Goal: Information Seeking & Learning: Learn about a topic

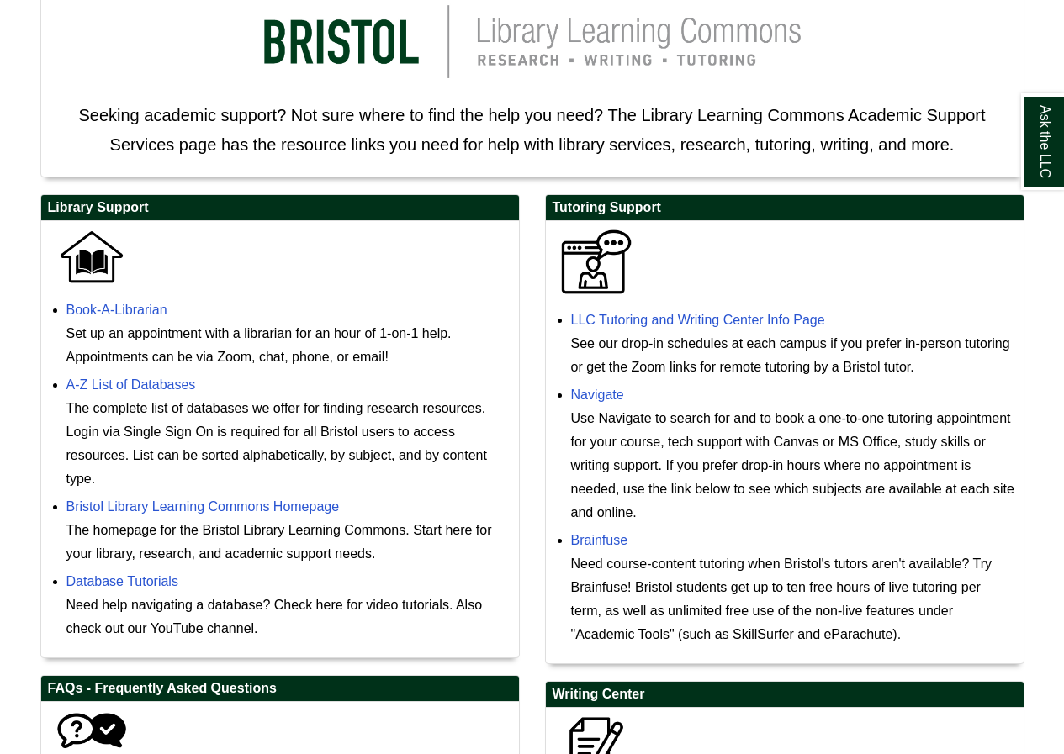
scroll to position [336, 0]
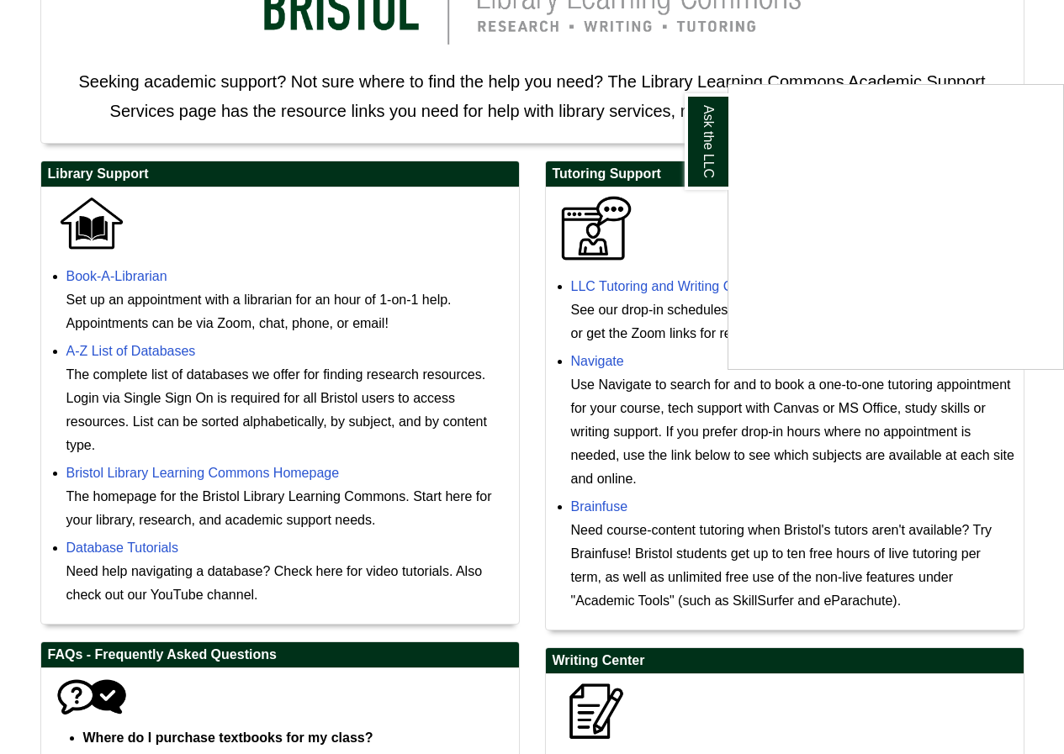
click at [691, 222] on div "Ask the LLC" at bounding box center [532, 377] width 1064 height 754
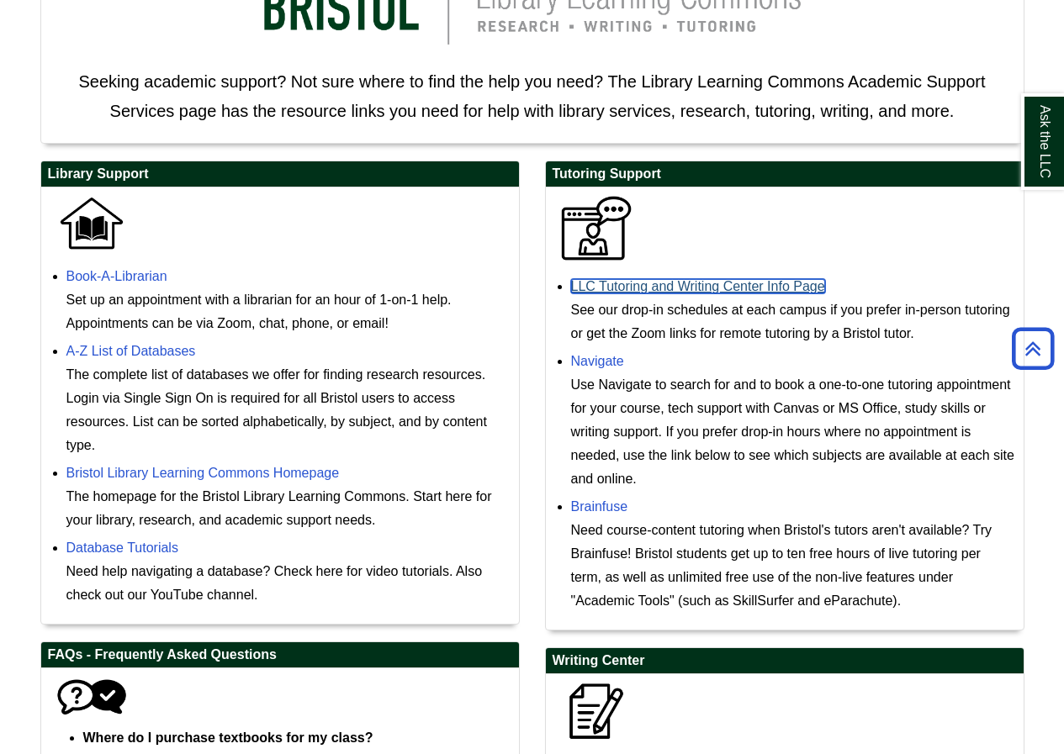
click at [768, 288] on link "LLC Tutoring and Writing Center Info Page" at bounding box center [698, 286] width 254 height 14
drag, startPoint x: 626, startPoint y: 310, endPoint x: 951, endPoint y: 323, distance: 325.7
click at [951, 323] on div "See our drop-in schedules at each campus if you prefer in-person tutoring or ge…" at bounding box center [793, 322] width 444 height 47
click at [720, 288] on link "LLC Tutoring and Writing Center Info Page" at bounding box center [698, 286] width 254 height 14
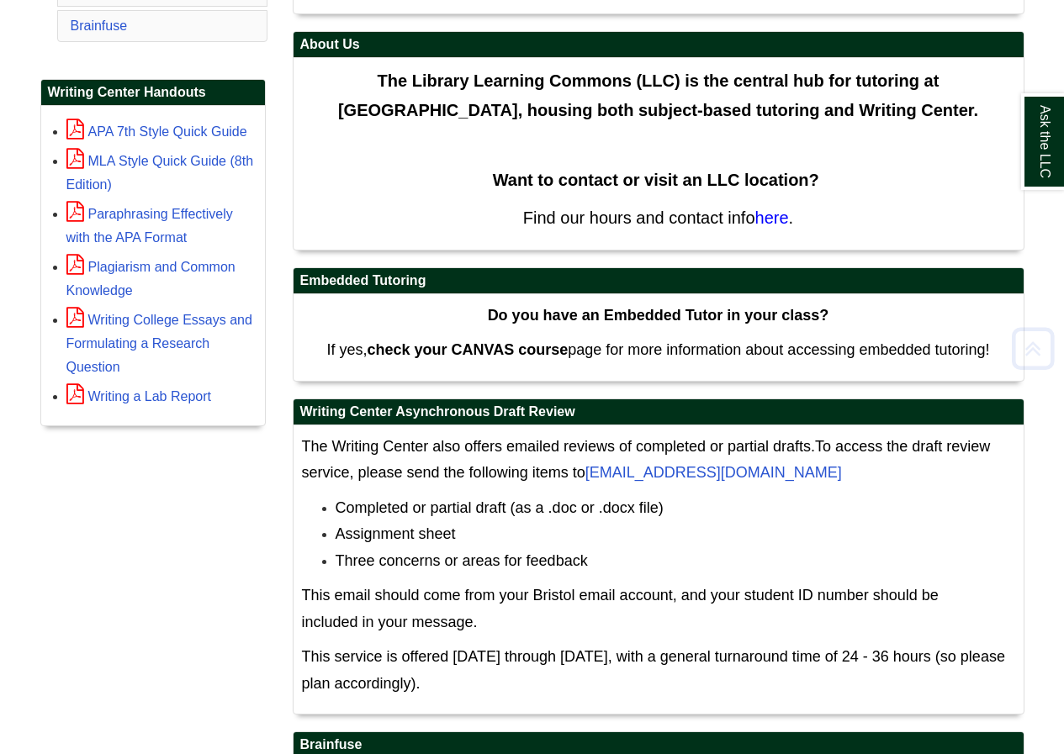
scroll to position [505, 0]
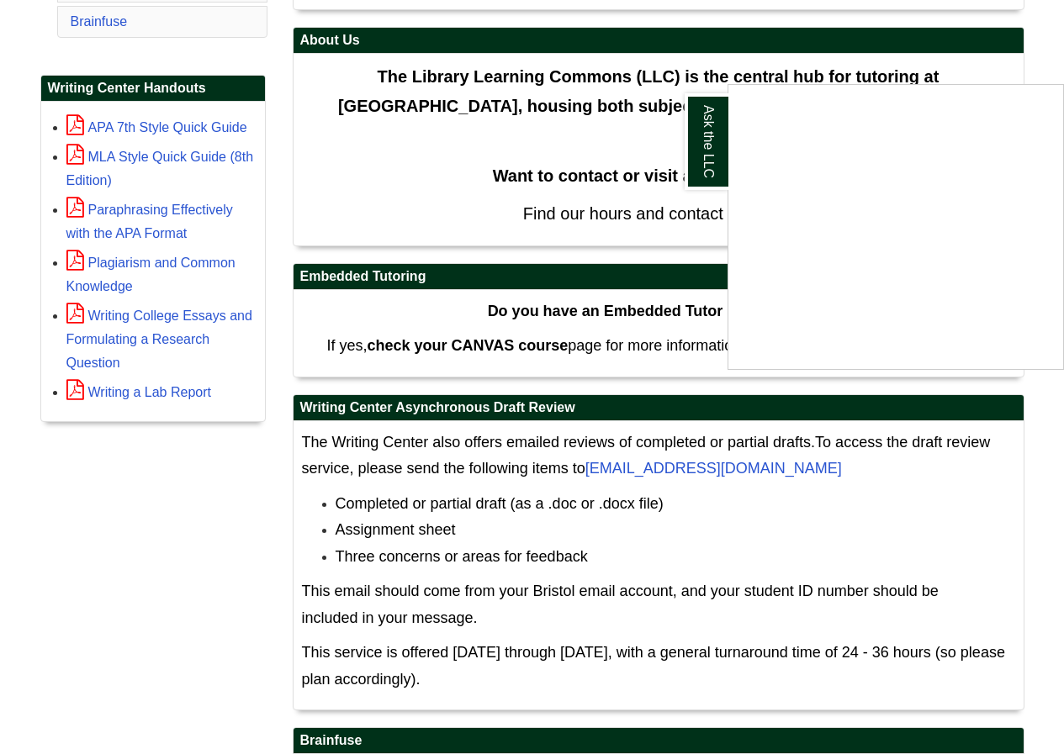
click at [616, 132] on div "Ask the LLC" at bounding box center [532, 377] width 1064 height 754
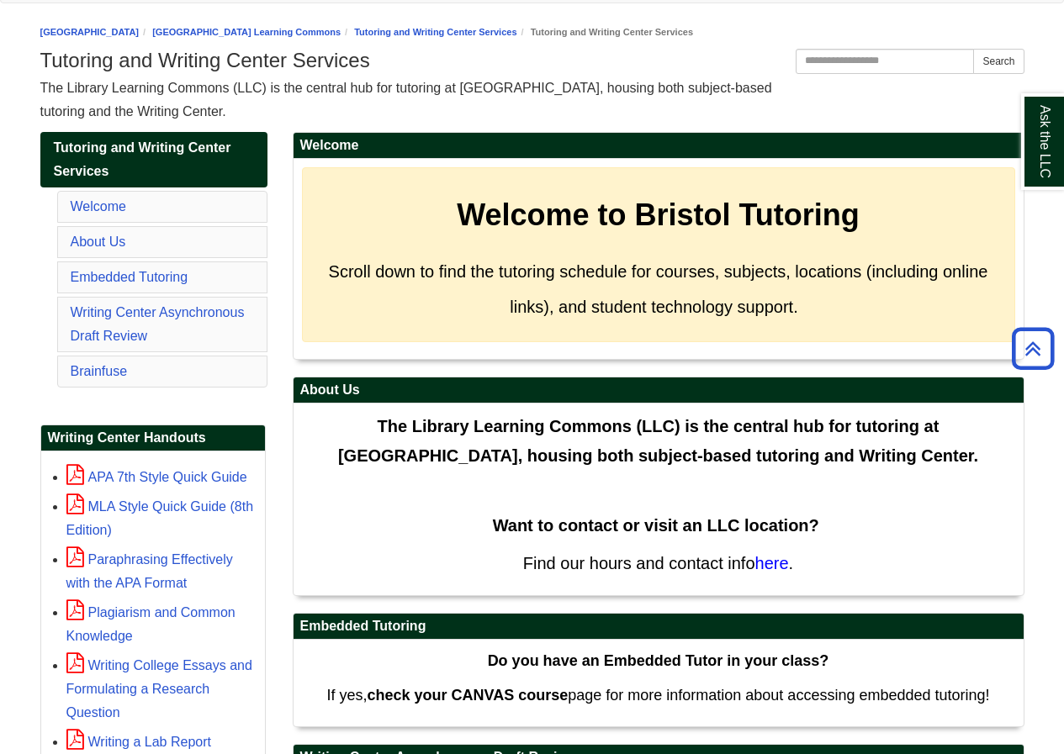
scroll to position [0, 0]
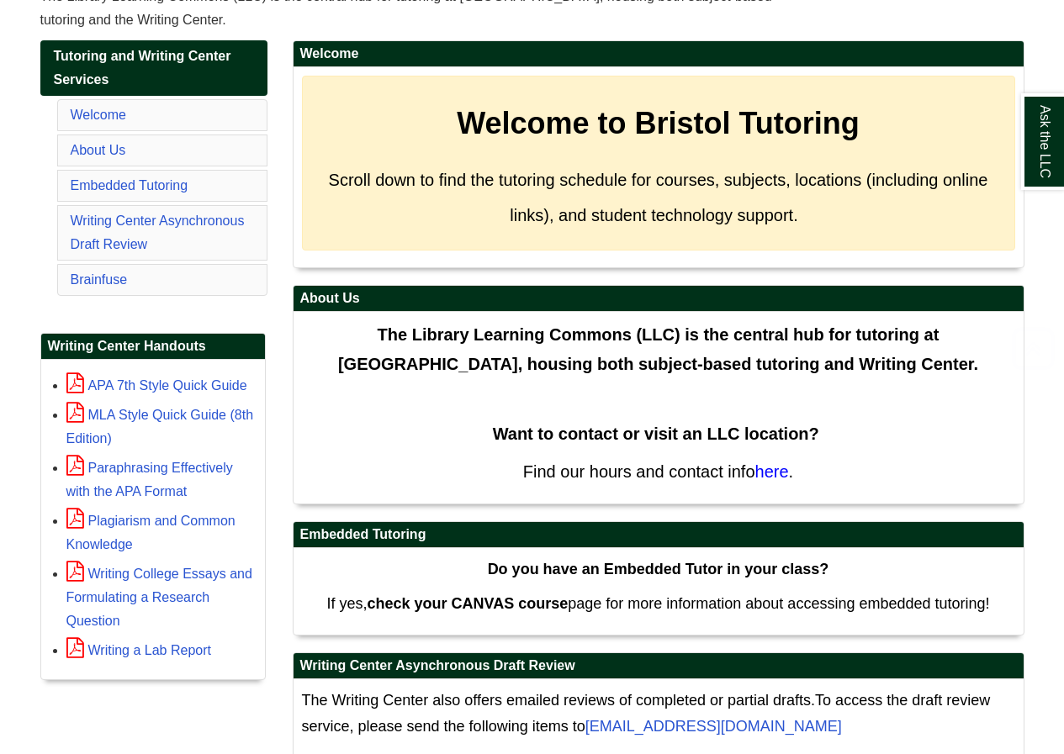
scroll to position [252, 0]
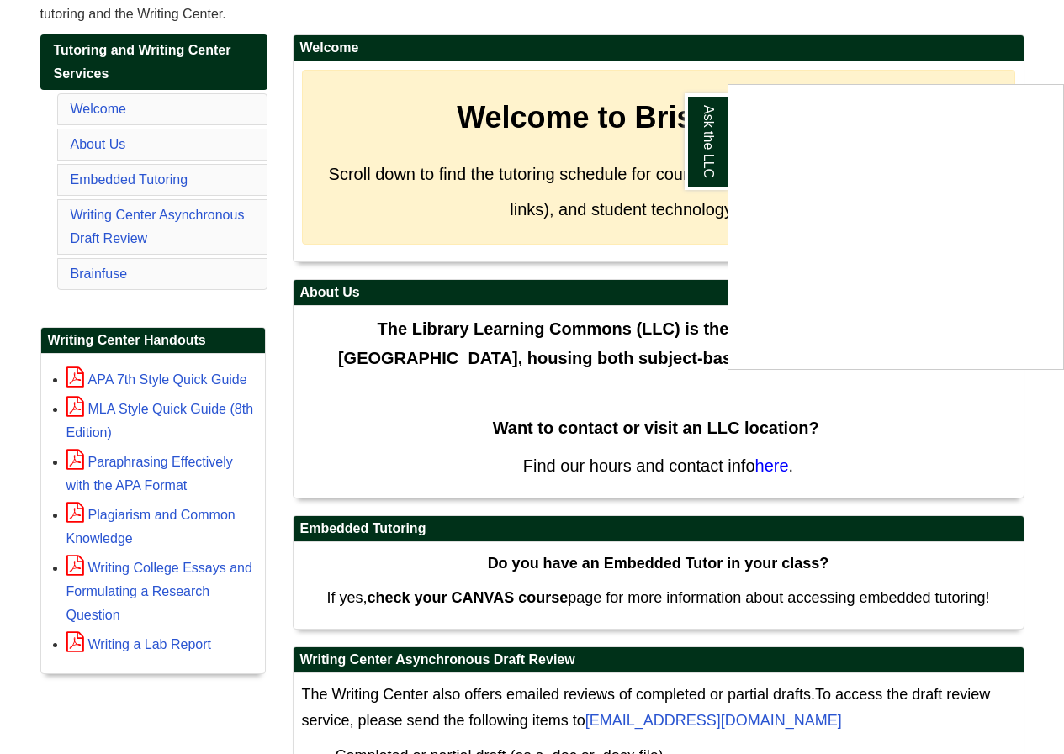
click at [354, 400] on div "Ask the LLC" at bounding box center [532, 377] width 1064 height 754
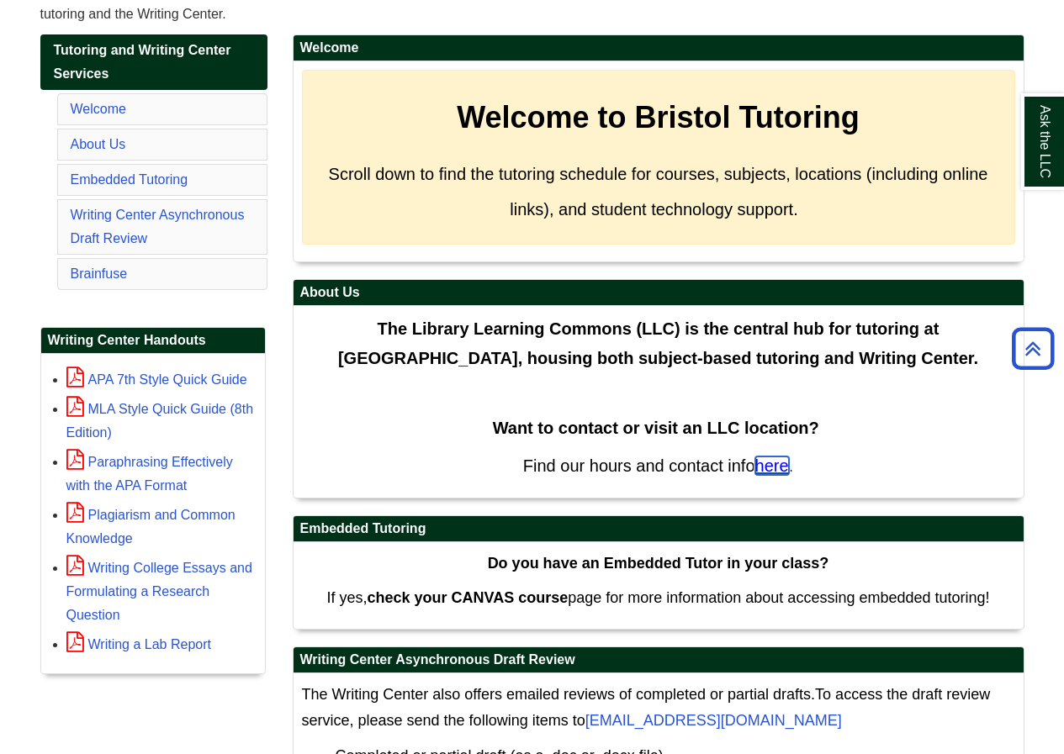
click at [772, 462] on span "here" at bounding box center [772, 466] width 34 height 18
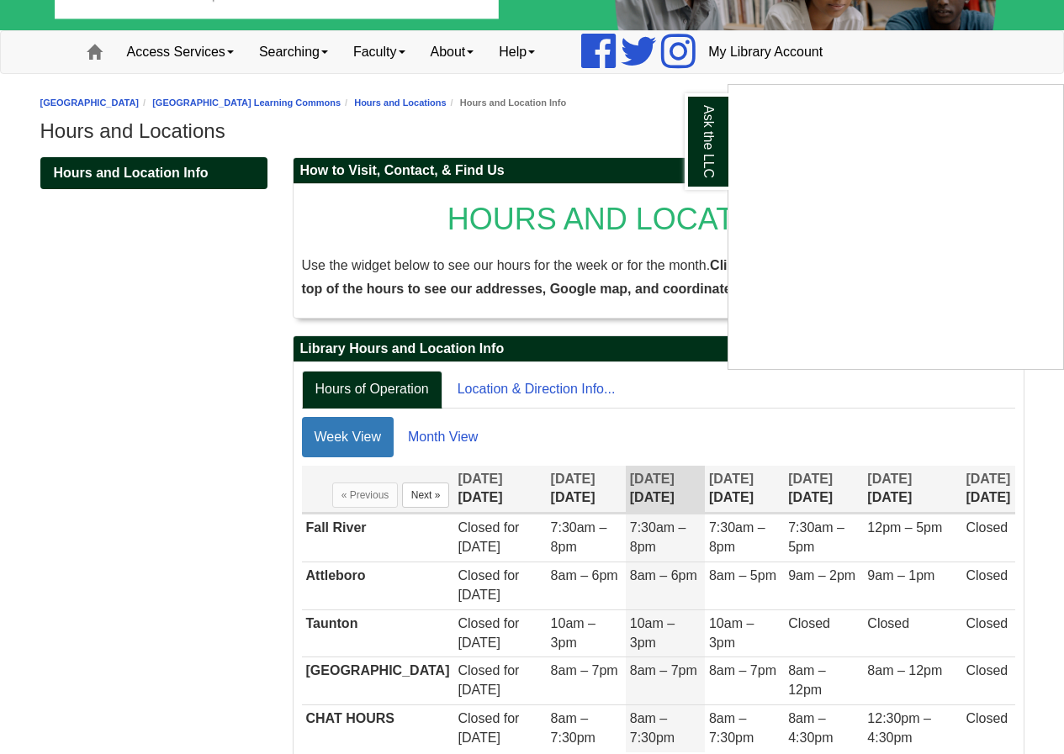
scroll to position [168, 0]
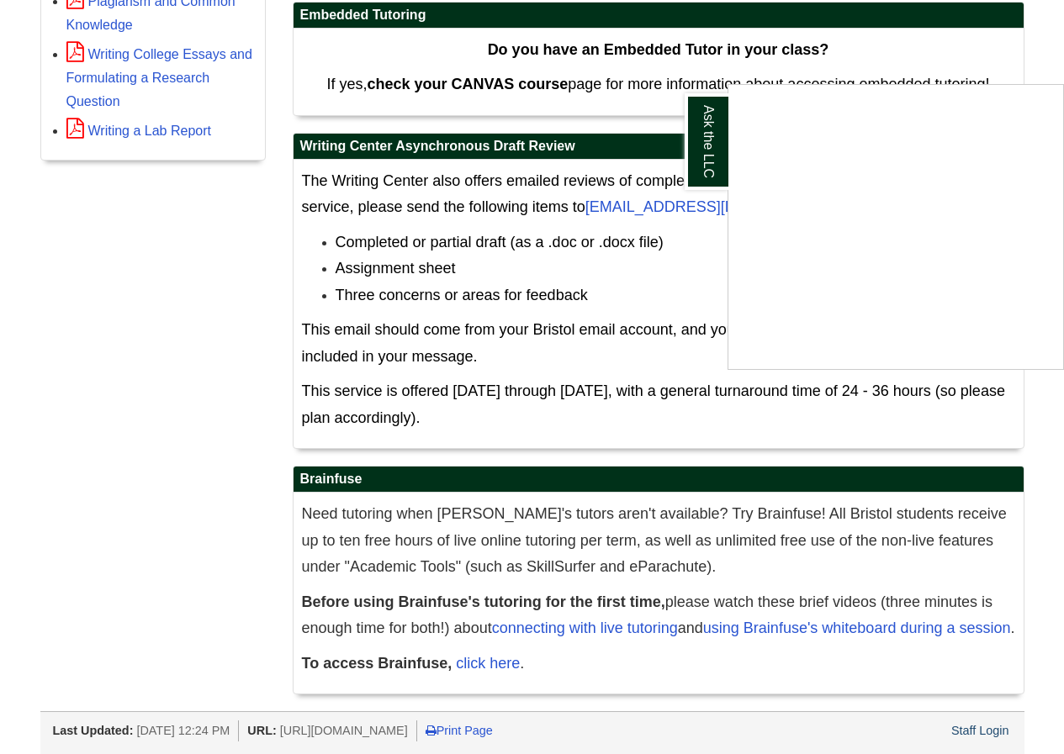
scroll to position [793, 0]
click at [499, 663] on div "Ask the LLC" at bounding box center [532, 377] width 1064 height 754
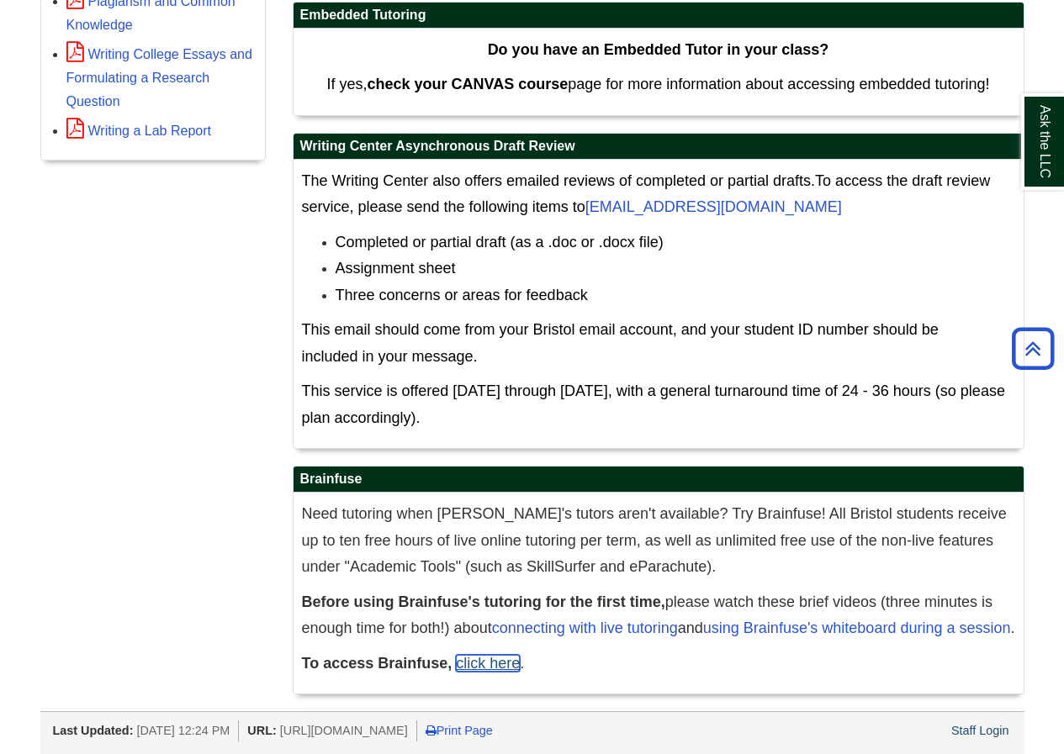
click at [495, 666] on link "click here" at bounding box center [488, 663] width 64 height 17
click at [491, 662] on link "click here" at bounding box center [488, 663] width 64 height 17
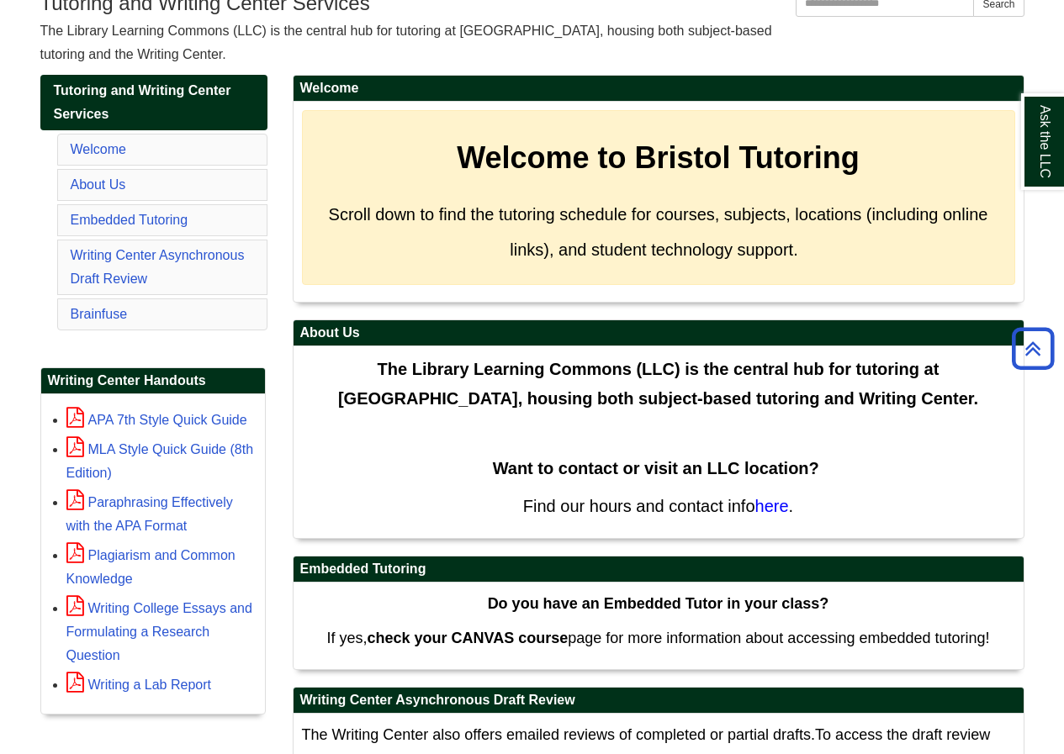
scroll to position [0, 0]
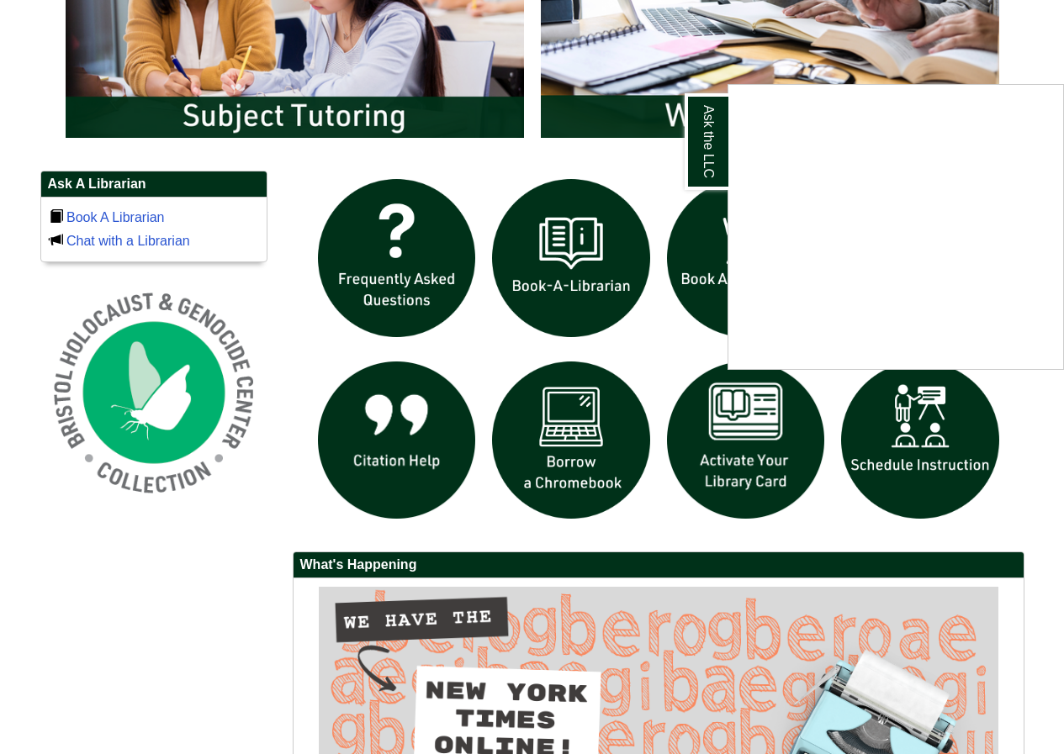
scroll to position [1001, 0]
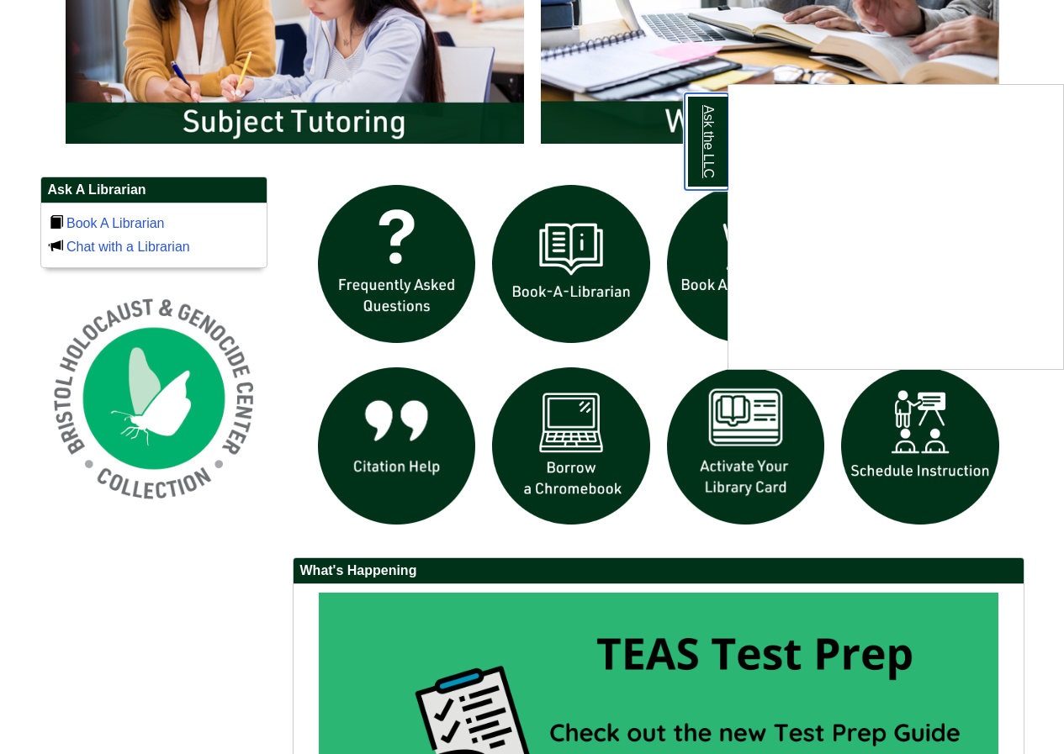
click at [716, 147] on link "Ask the LLC" at bounding box center [706, 141] width 44 height 97
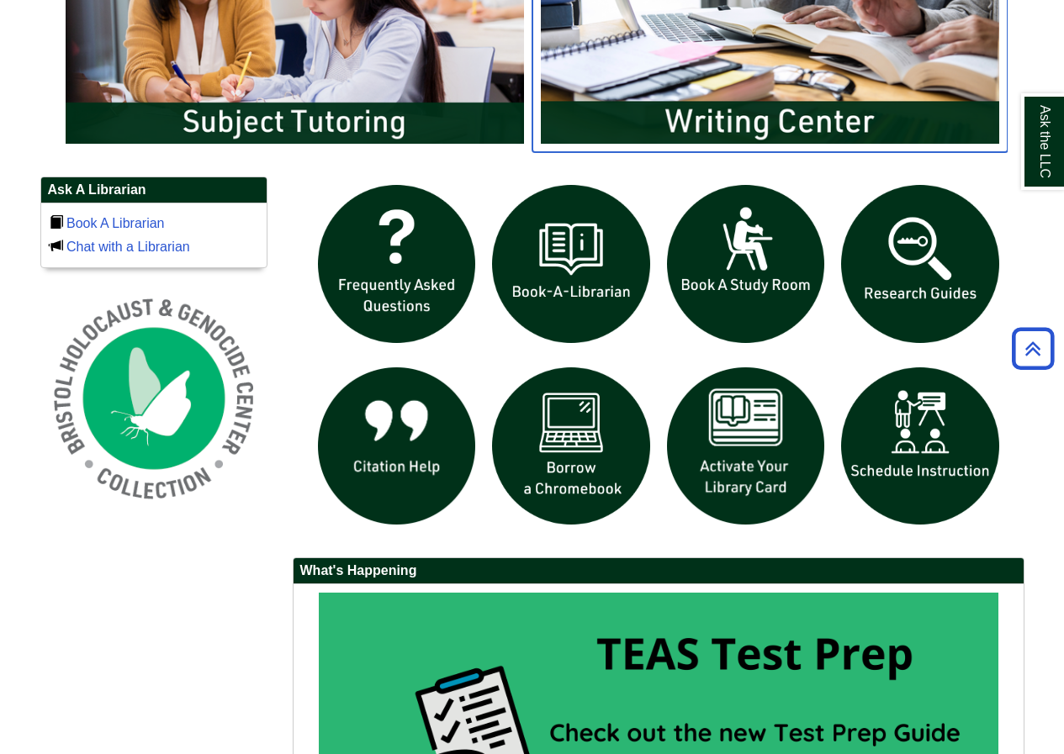
click at [733, 119] on img "slideshow" at bounding box center [769, 25] width 475 height 256
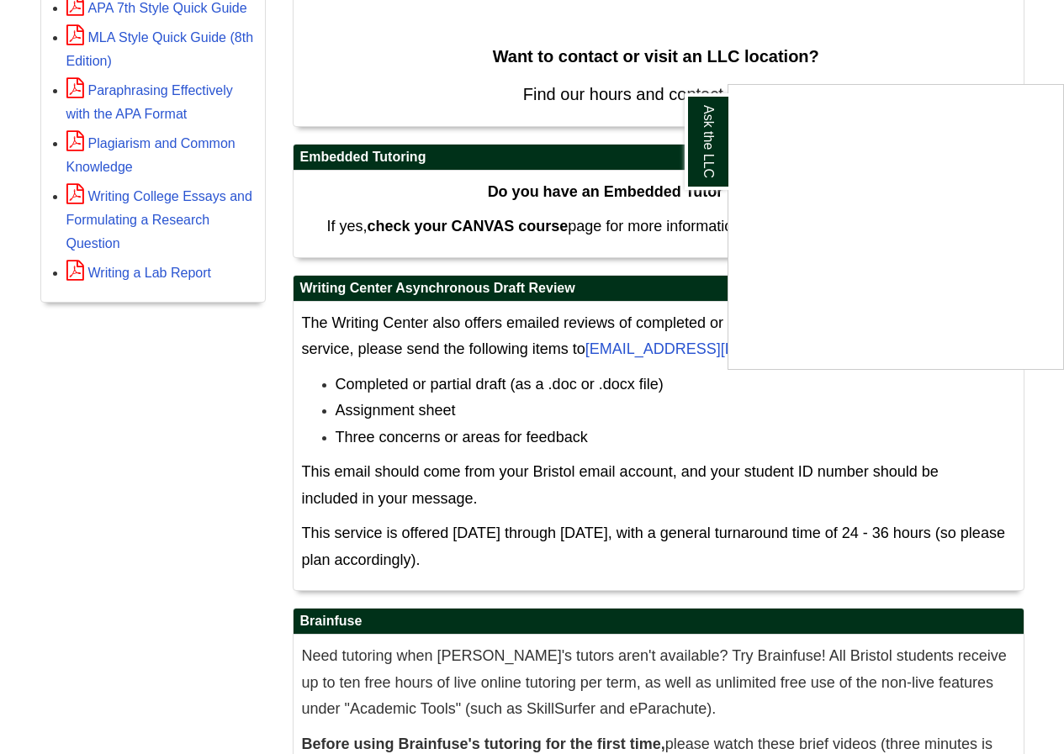
scroll to position [793, 0]
